Goal: Task Accomplishment & Management: Complete application form

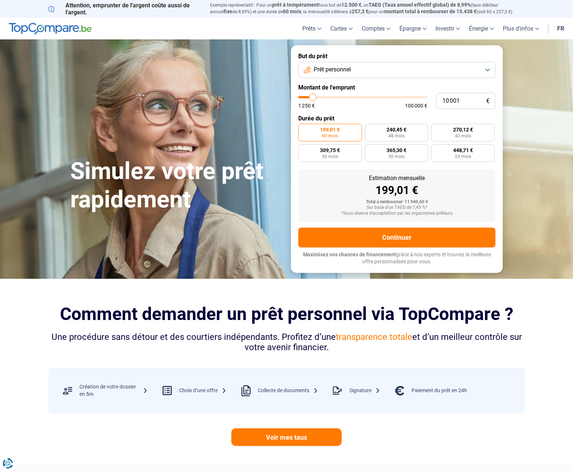
type input "9 750"
type input "9750"
type input "10 250"
type input "10250"
type input "10 500"
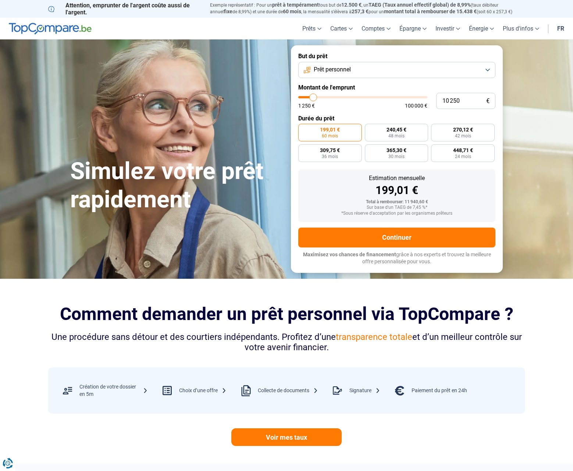
type input "10500"
type input "10 750"
type input "10750"
type input "11 000"
type input "11000"
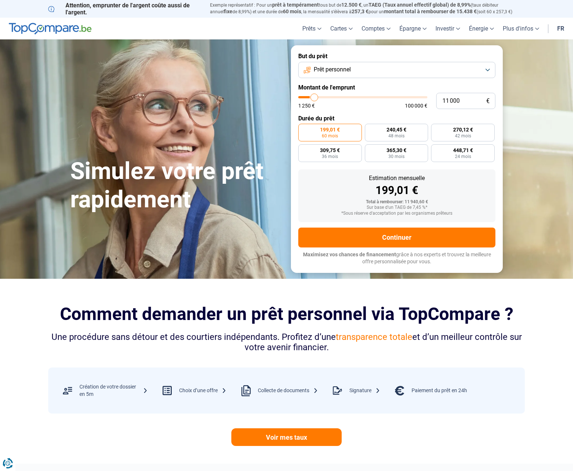
type input "11 250"
type input "11250"
type input "11 750"
type input "11750"
type input "12 250"
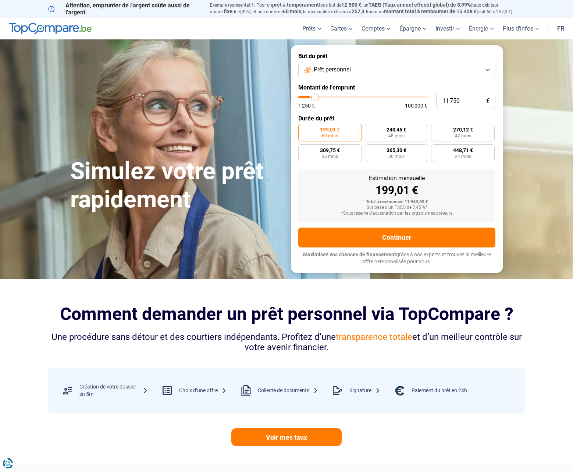
type input "12250"
type input "12 750"
type input "12750"
type input "14 000"
type input "14000"
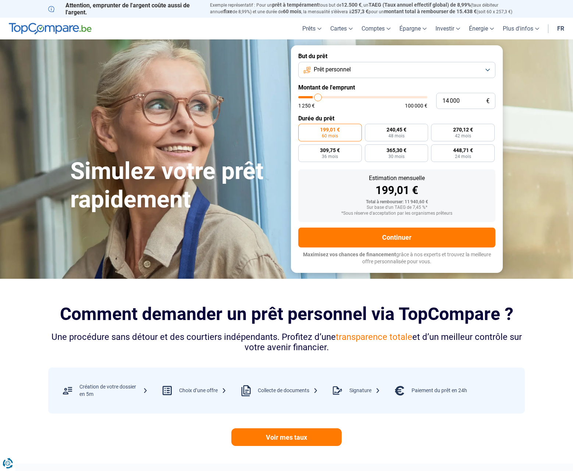
type input "14 250"
type input "14250"
type input "15 000"
type input "15000"
type input "16 250"
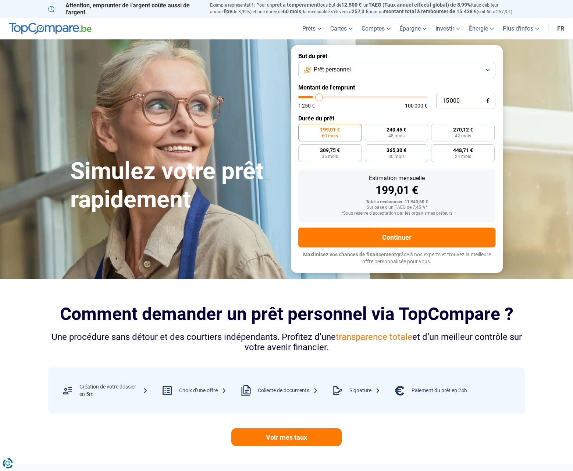
type input "16250"
type input "16 500"
type input "16500"
type input "17 000"
type input "17000"
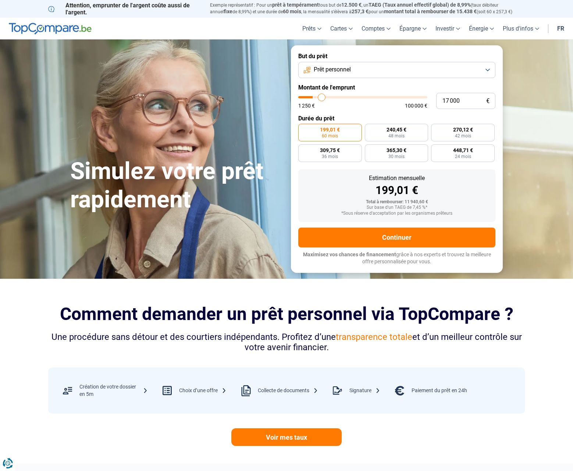
type input "17 250"
type input "17250"
type input "17 750"
type input "17750"
type input "18 000"
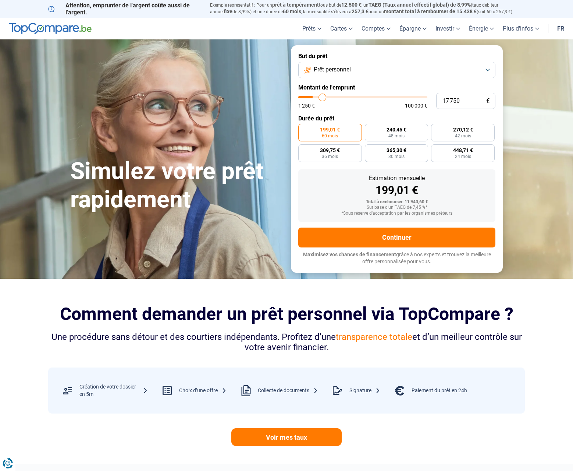
type input "18000"
type input "18 250"
type input "18250"
type input "18 500"
type input "18500"
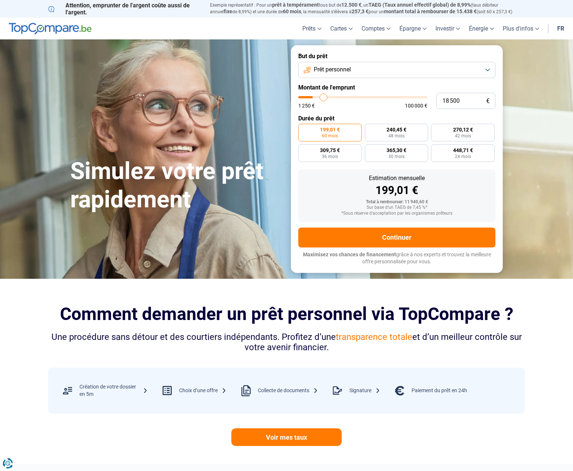
type input "18 750"
type input "18750"
type input "19 500"
type input "19500"
type input "20 000"
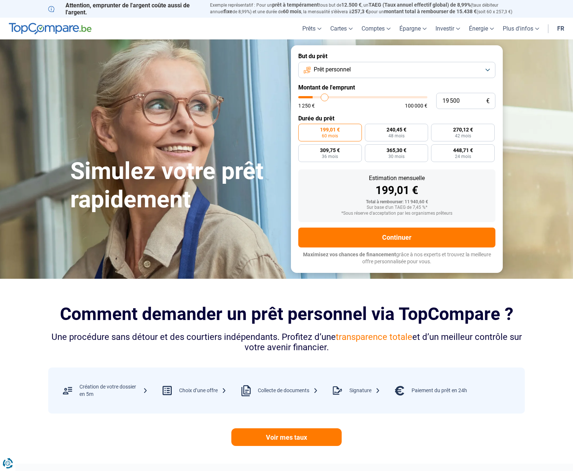
type input "20000"
type input "20 500"
type input "20500"
type input "20 750"
type input "20750"
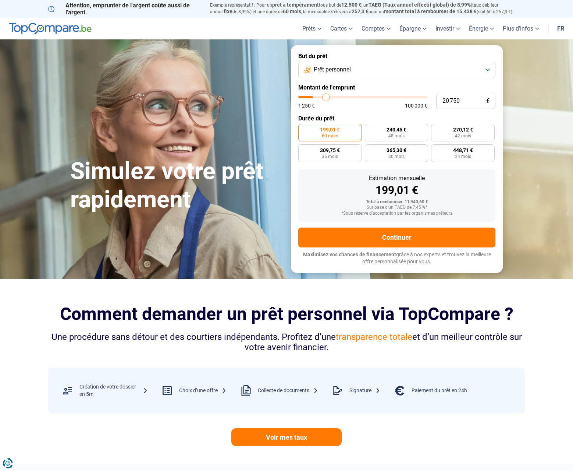
type input "21 500"
type input "21500"
type input "22 000"
type input "22000"
type input "22 250"
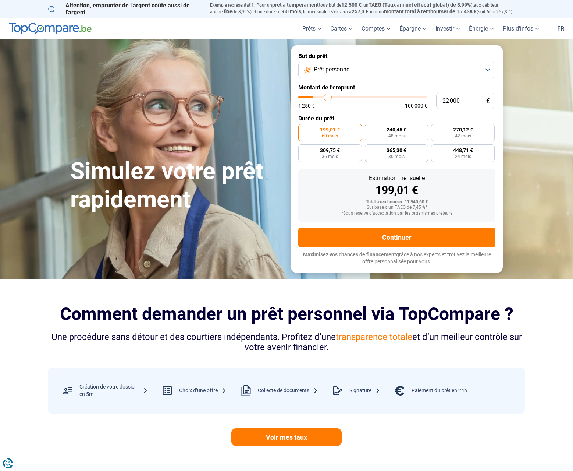
type input "22250"
type input "22 500"
type input "22500"
type input "23 000"
type input "23000"
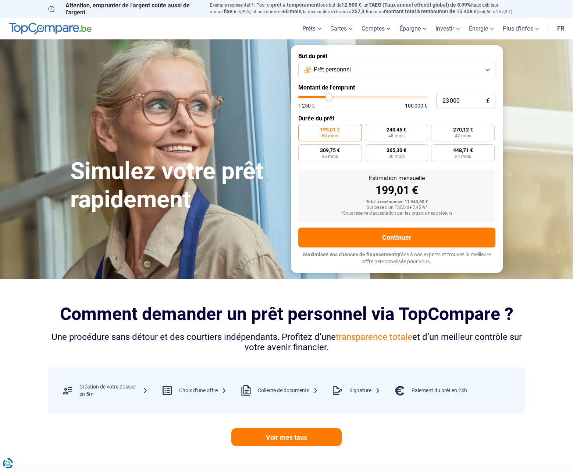
type input "24 500"
type input "24500"
type input "25 000"
type input "25000"
type input "25 500"
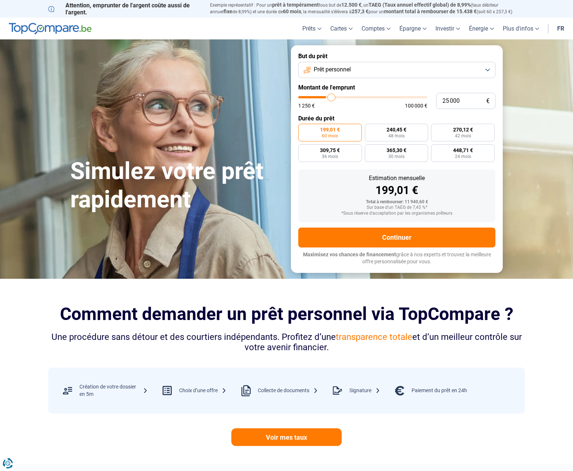
type input "25500"
type input "25 750"
type input "25750"
type input "26 500"
type input "26500"
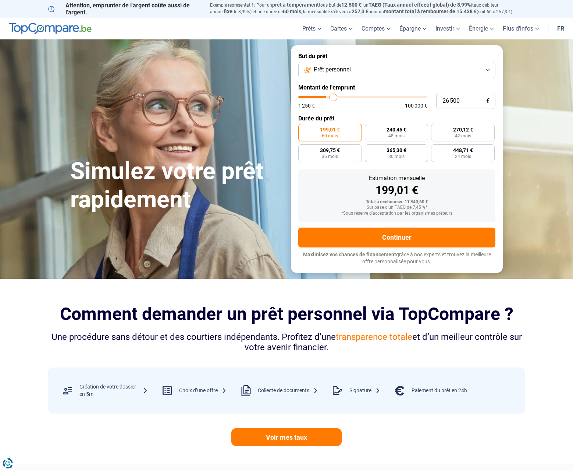
type input "27 000"
type input "27000"
type input "27 250"
type input "27250"
type input "27 500"
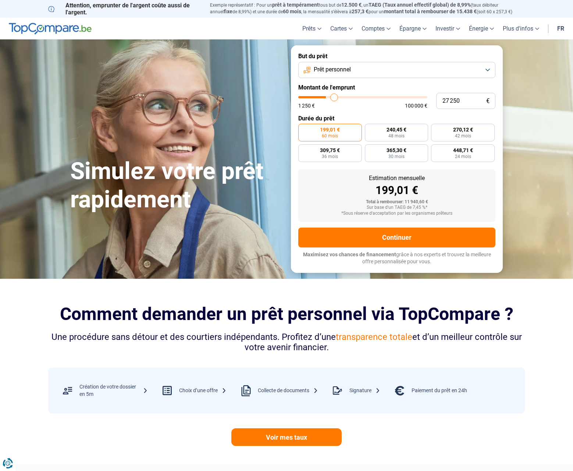
type input "27500"
type input "28 500"
type input "28500"
type input "28 750"
type input "28750"
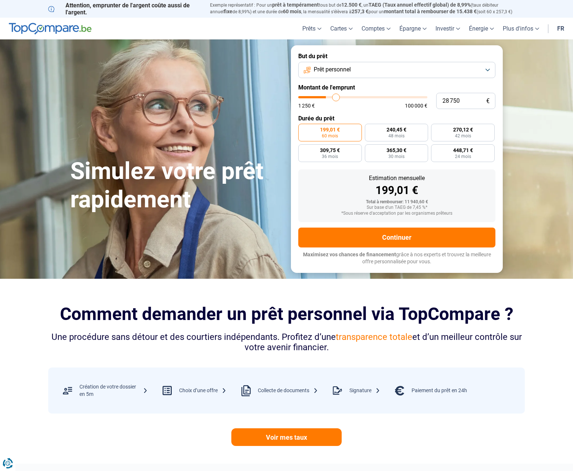
type input "29 000"
type input "29000"
type input "28 750"
type input "28750"
type input "28 500"
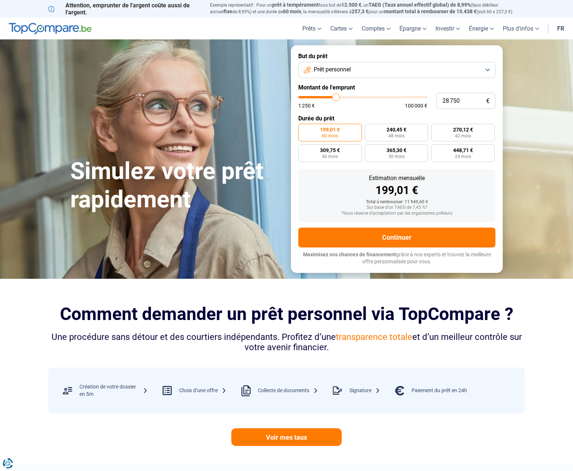
type input "28500"
type input "28 250"
type input "28250"
type input "28 000"
type input "28000"
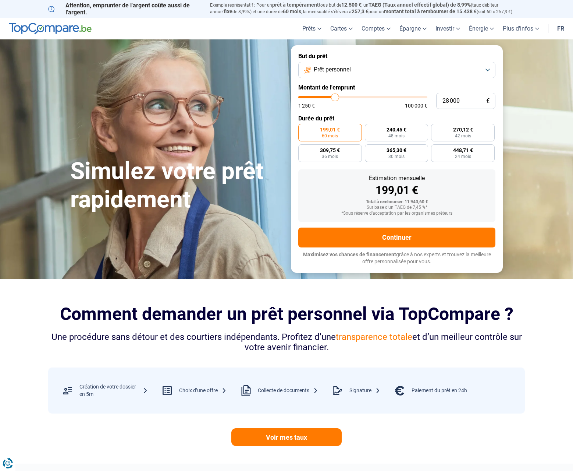
type input "27 500"
type input "27500"
type input "27 250"
type input "27250"
type input "27 000"
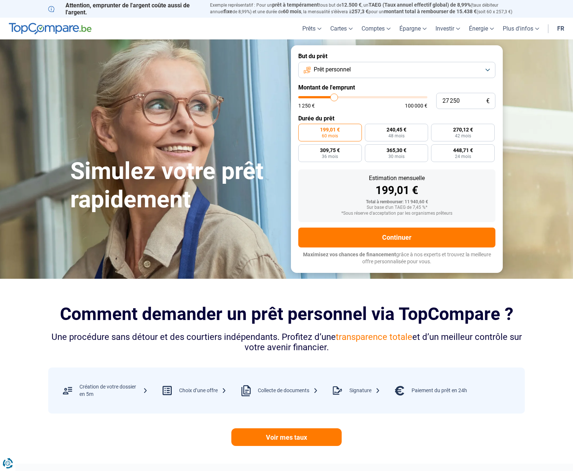
type input "27000"
type input "26 000"
type input "26000"
type input "25 500"
type input "25500"
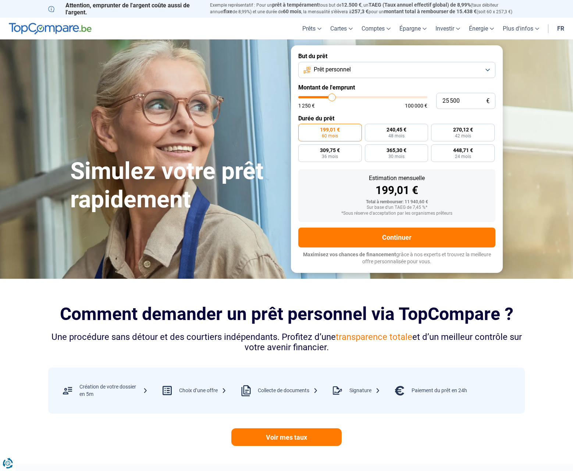
type input "24 500"
type input "24500"
type input "23 750"
type input "23750"
type input "23 500"
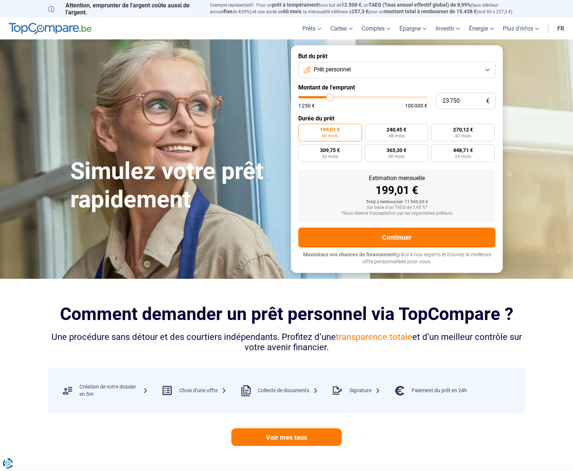
type input "23500"
type input "22 500"
type input "22500"
type input "21 250"
type input "21250"
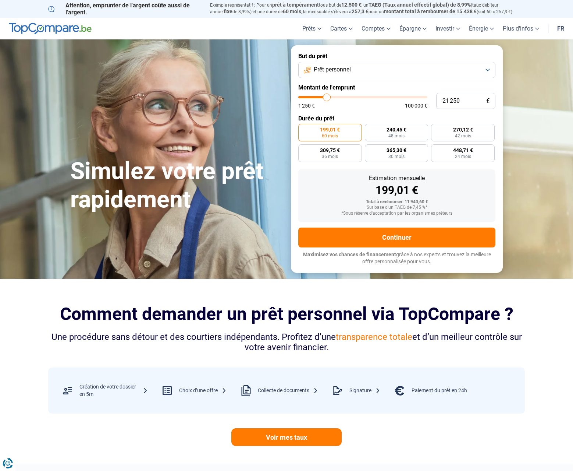
type input "20 500"
type input "20500"
type input "20 000"
type input "20000"
type input "19 250"
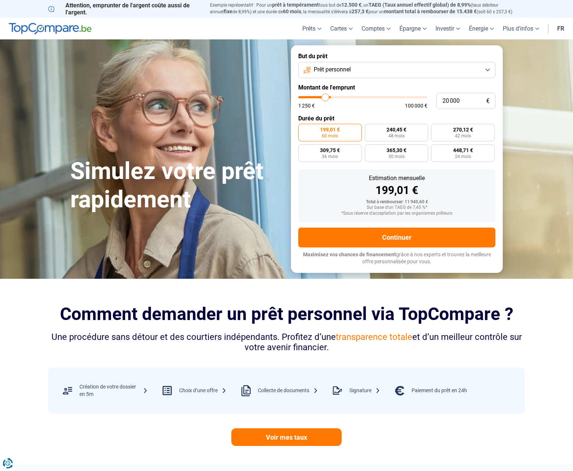
type input "19250"
type input "18 750"
type input "18750"
type input "18 500"
type input "18500"
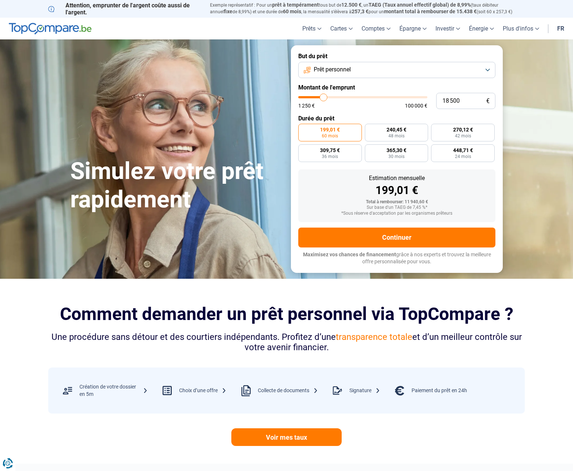
type input "17 750"
type input "17750"
type input "17 250"
type input "17250"
type input "16 750"
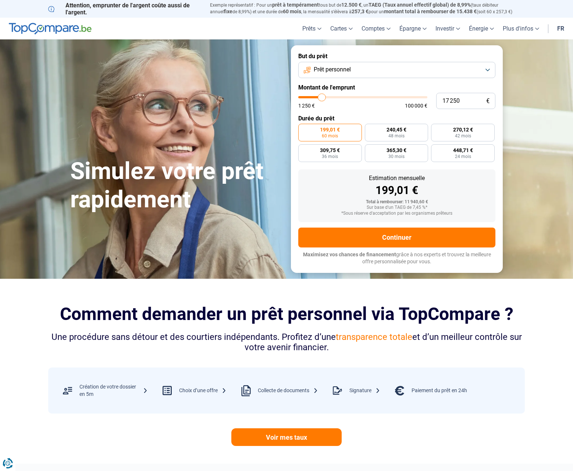
type input "16750"
type input "16 250"
type input "16250"
type input "15 500"
type input "15500"
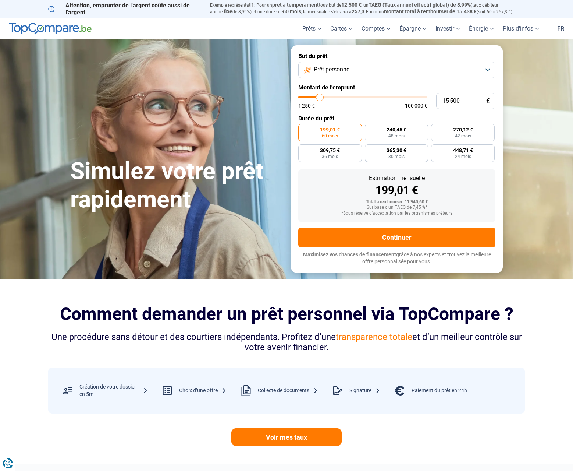
type input "15 000"
type input "15000"
type input "14 250"
type input "14250"
type input "13 750"
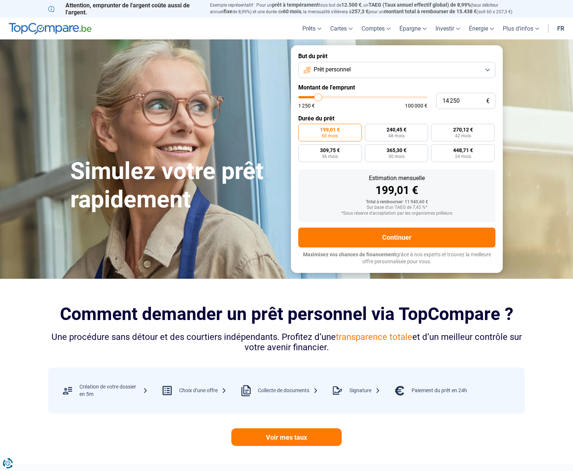
type input "13750"
type input "13 250"
type input "13250"
type input "12 750"
type input "12750"
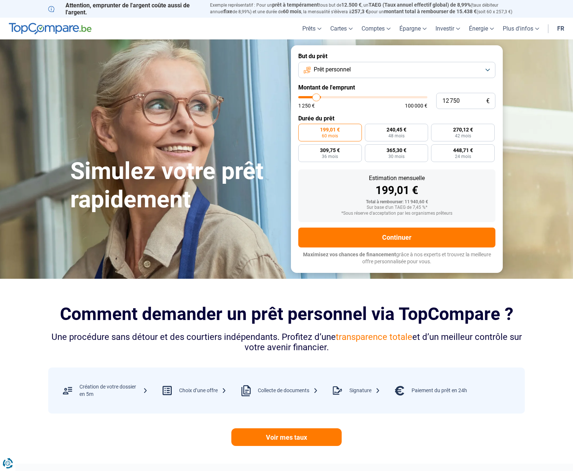
type input "12 250"
type input "12250"
type input "11 750"
type input "11750"
type input "11 250"
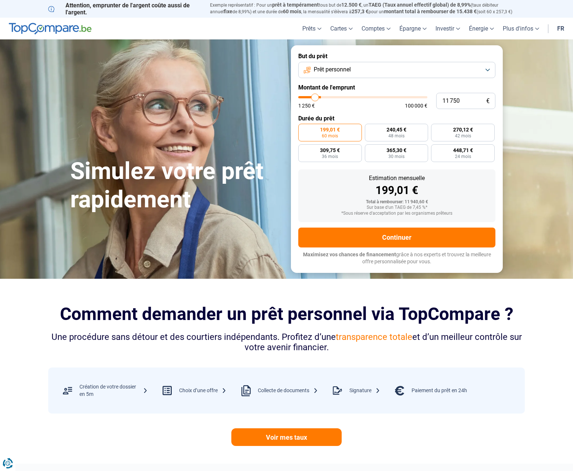
type input "11250"
type input "11 000"
type input "11000"
type input "11 250"
type input "11250"
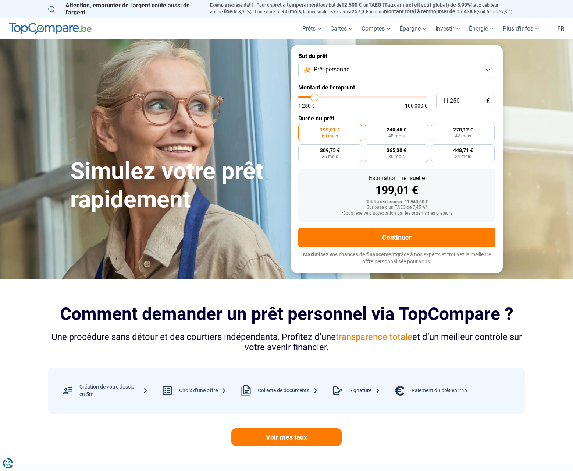
type input "11 750"
type input "11750"
type input "12 000"
type input "12000"
type input "12 250"
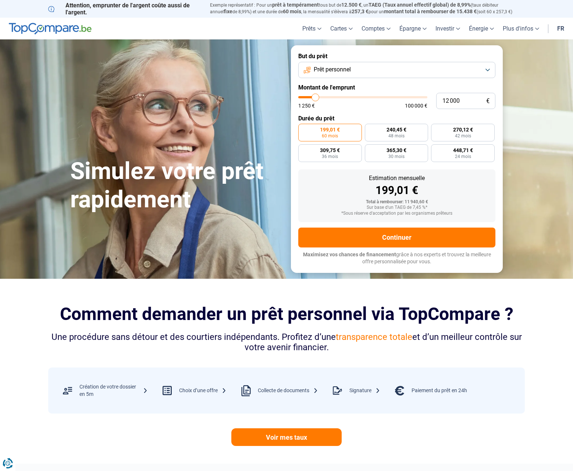
type input "12250"
type input "12 500"
type input "12500"
type input "12 750"
type input "12750"
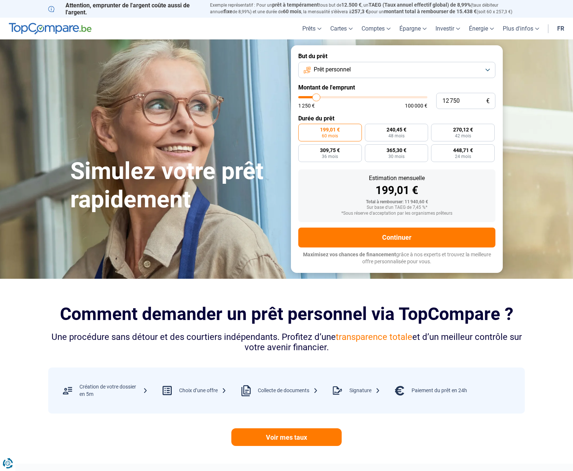
type input "13 250"
type input "13250"
type input "13 500"
type input "13500"
type input "13 750"
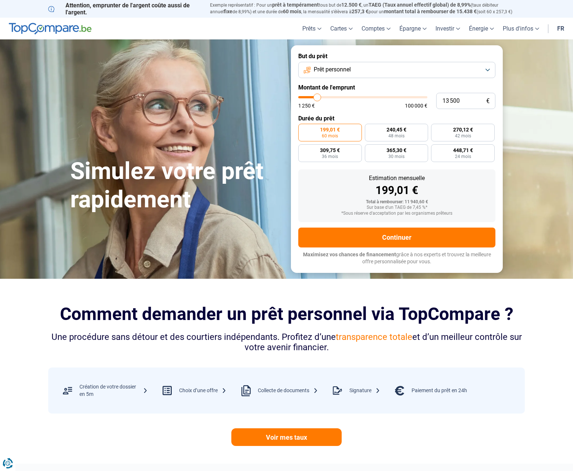
type input "13750"
type input "14 250"
type input "14250"
type input "14 750"
type input "14750"
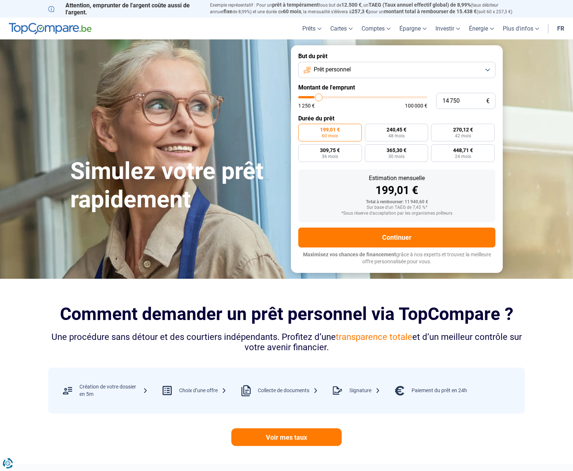
type input "15 000"
type input "15000"
type input "14 750"
type input "14750"
type input "15 000"
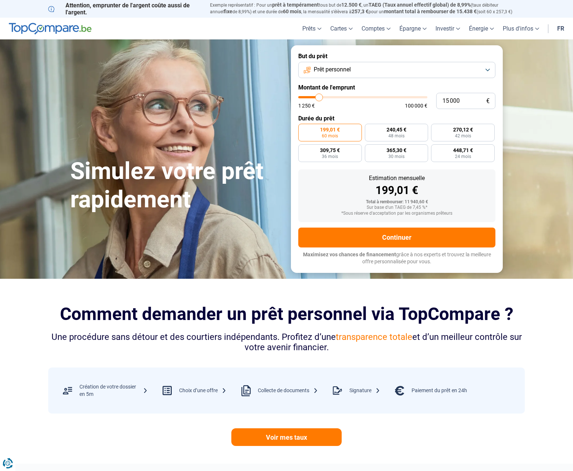
drag, startPoint x: 314, startPoint y: 98, endPoint x: 319, endPoint y: 96, distance: 6.3
type input "15000"
click at [319, 96] on input "range" at bounding box center [362, 97] width 129 height 2
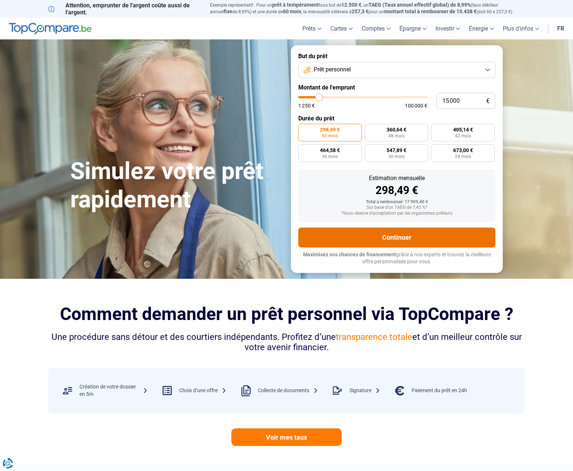
click at [395, 237] on button "Continuer" at bounding box center [396, 237] width 197 height 20
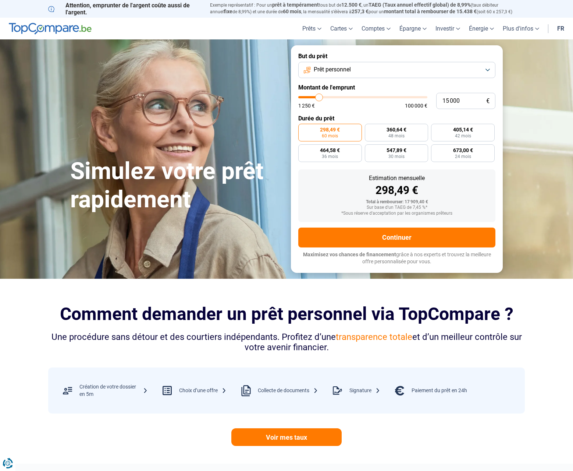
click at [377, 70] on button "Prêt personnel" at bounding box center [396, 70] width 197 height 16
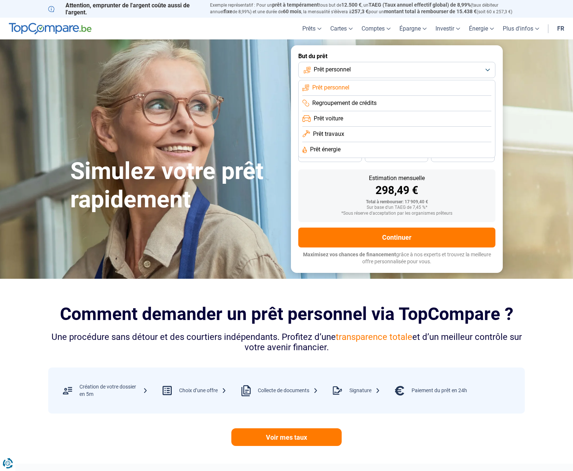
click at [338, 134] on span "Prêt travaux" at bounding box center [328, 134] width 31 height 8
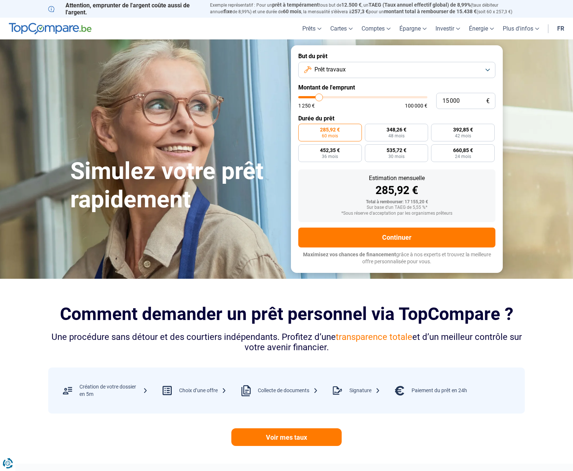
click at [357, 70] on button "Prêt travaux" at bounding box center [396, 70] width 197 height 16
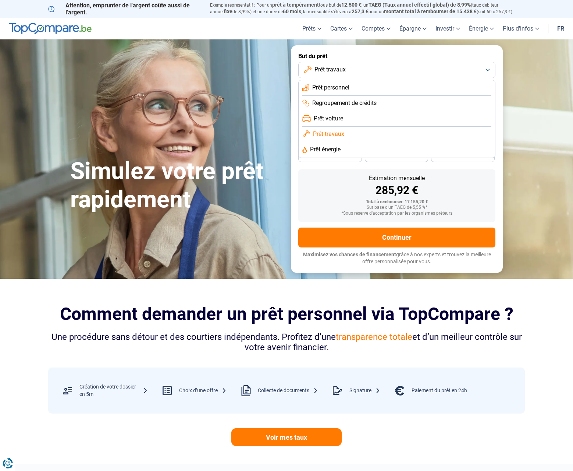
click at [354, 88] on li "Prêt personnel" at bounding box center [397, 87] width 189 height 15
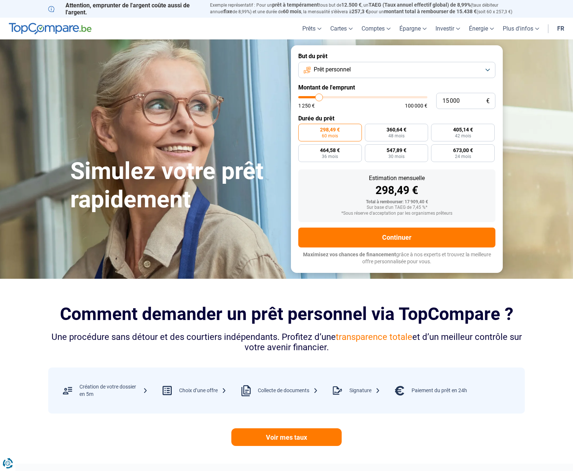
click at [354, 77] on button "Prêt personnel" at bounding box center [396, 70] width 197 height 16
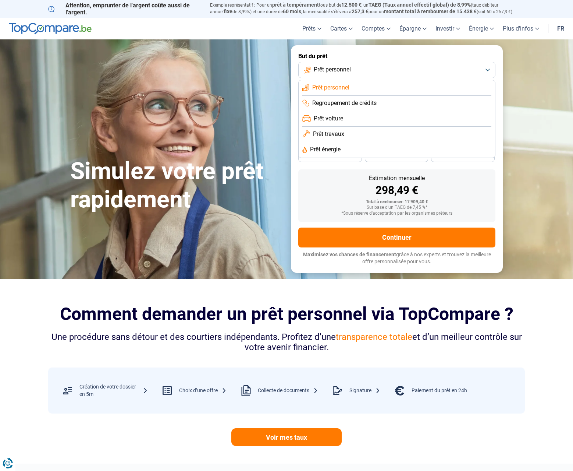
click at [340, 132] on span "Prêt travaux" at bounding box center [328, 134] width 31 height 8
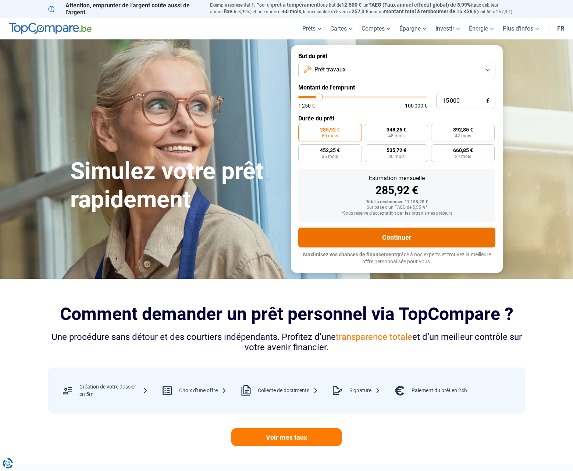
click at [385, 235] on button "Continuer" at bounding box center [396, 237] width 197 height 20
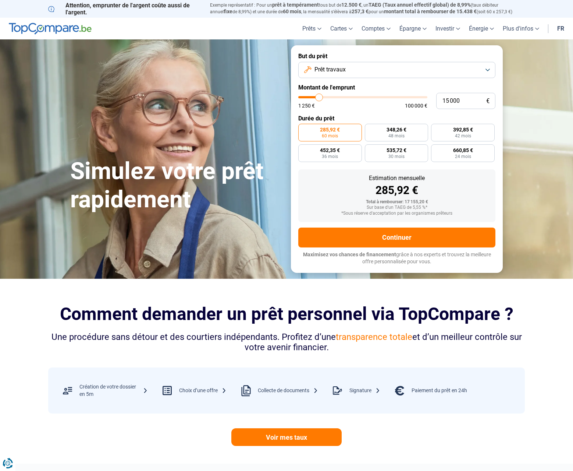
type input "15 250"
type input "15250"
type input "15 000"
type input "15000"
type input "14 750"
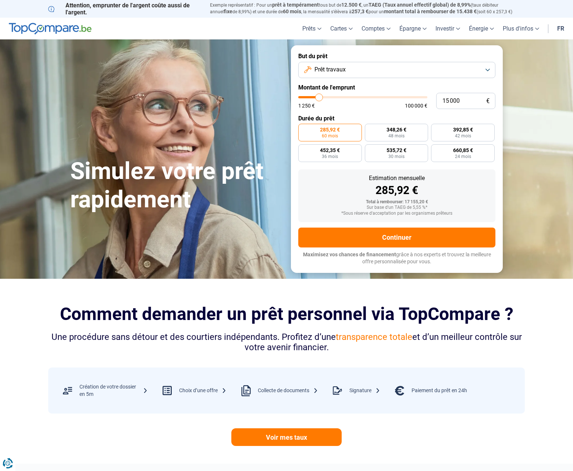
type input "14750"
type input "14 250"
type input "14250"
type input "14 000"
type input "14000"
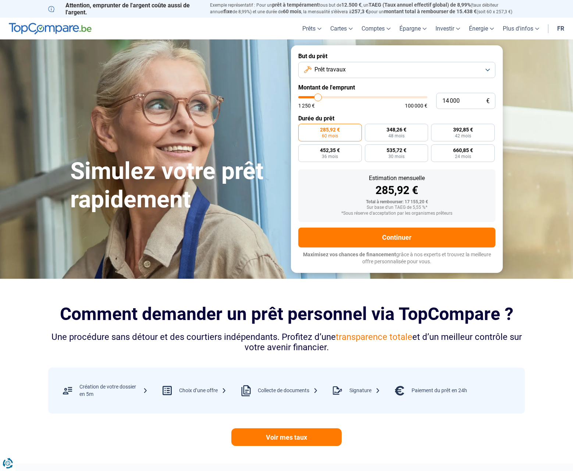
type input "13 750"
type input "13750"
type input "13 500"
type input "13500"
type input "13 250"
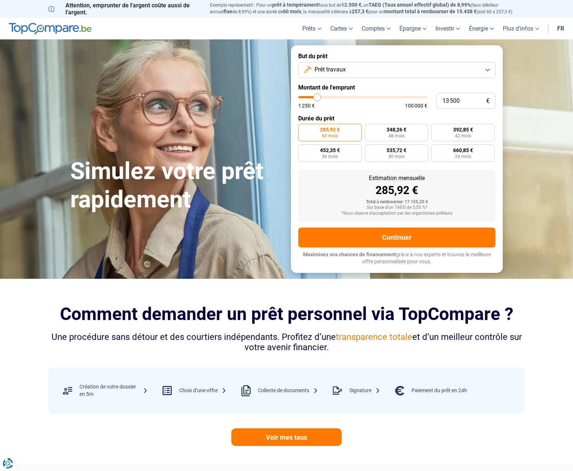
type input "13250"
type input "12 750"
type input "12750"
type input "12 500"
type input "12500"
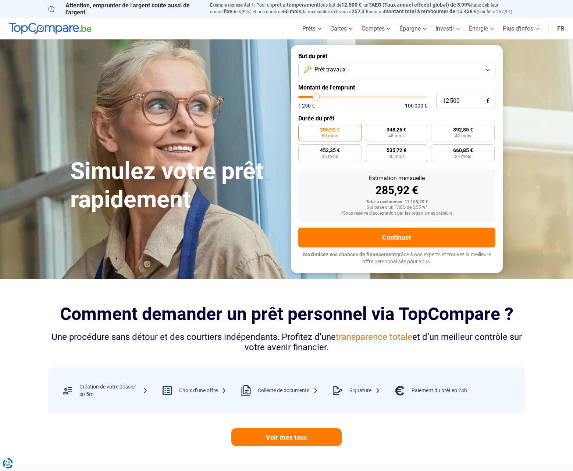
type input "12 250"
type input "12250"
type input "11 750"
type input "11750"
drag, startPoint x: 320, startPoint y: 97, endPoint x: 313, endPoint y: 96, distance: 6.8
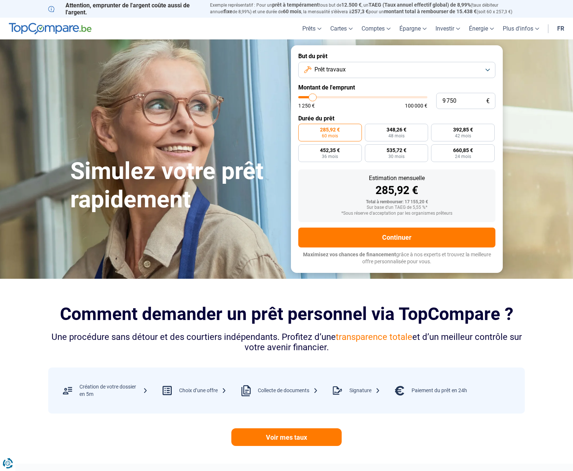
click at [313, 96] on input "range" at bounding box center [362, 97] width 129 height 2
click at [321, 96] on input "range" at bounding box center [362, 97] width 129 height 2
click at [311, 96] on input "range" at bounding box center [362, 97] width 129 height 2
click at [470, 97] on input "8 500" at bounding box center [465, 101] width 59 height 16
drag, startPoint x: 430, startPoint y: 103, endPoint x: 344, endPoint y: 104, distance: 85.8
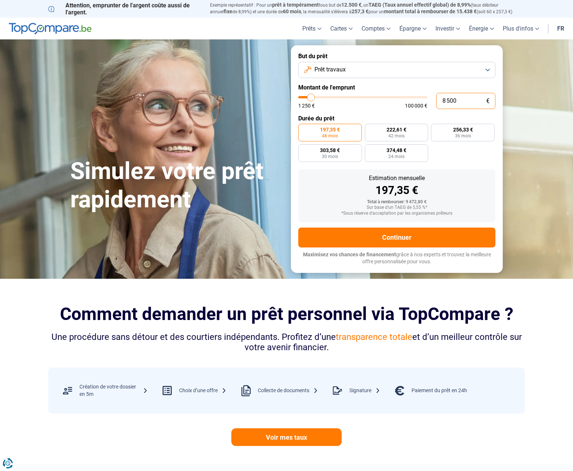
click at [344, 104] on div "8 500 € 1 250 € 100 000 €" at bounding box center [396, 101] width 197 height 16
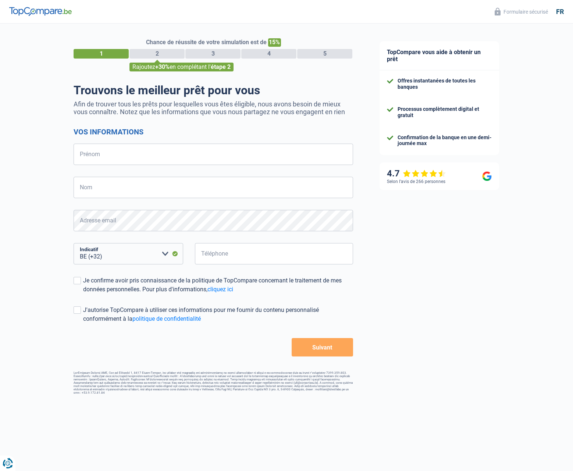
select select "32"
